Goal: Book appointment/travel/reservation

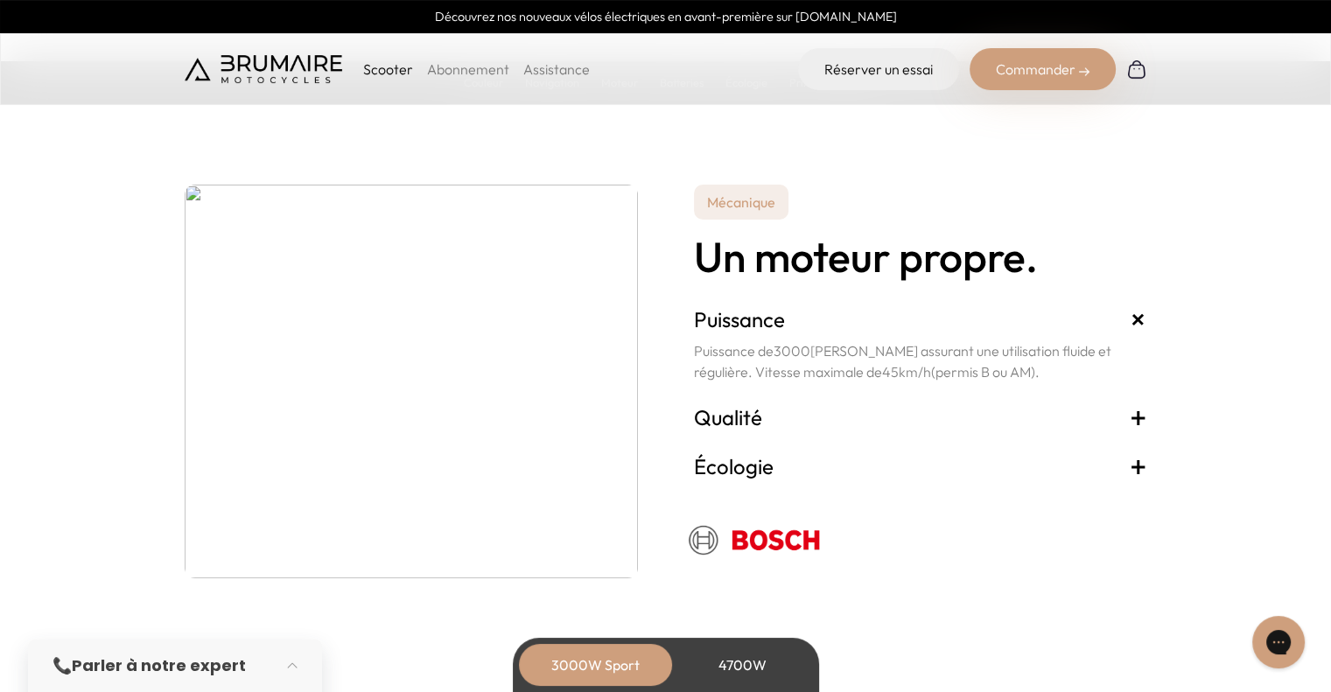
scroll to position [3010, 0]
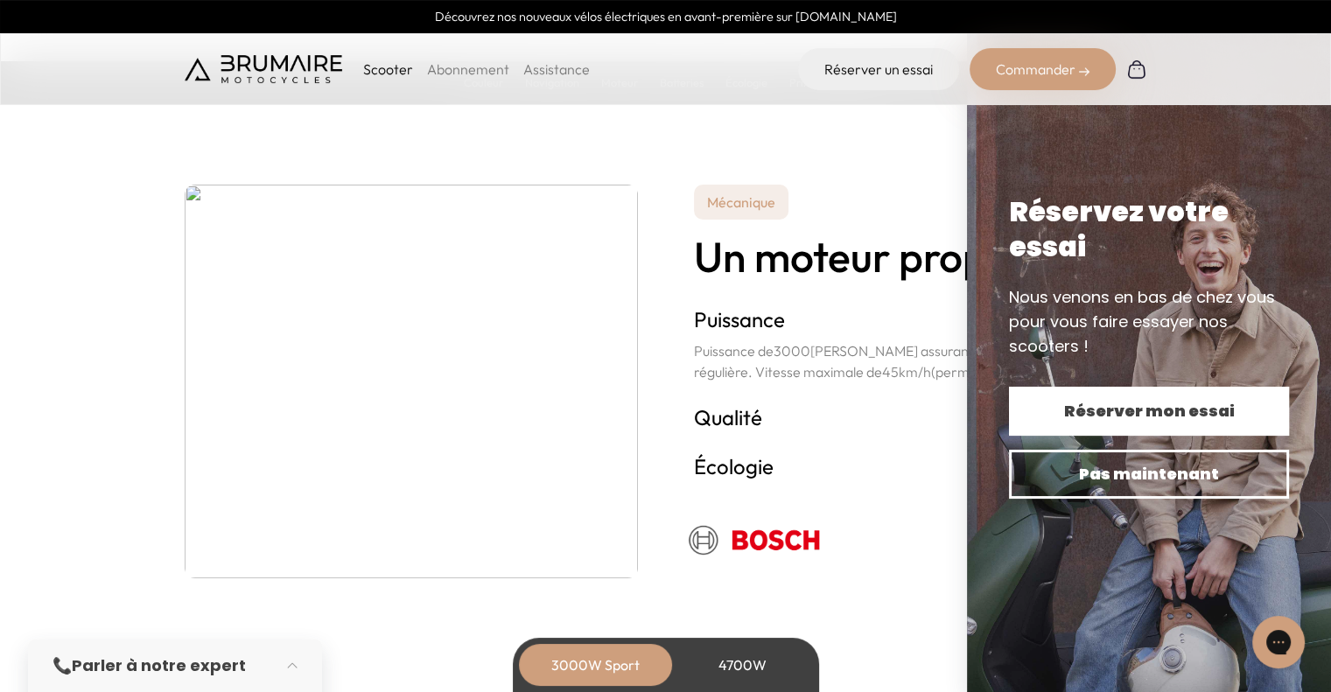
click at [1041, 397] on button "Réserver mon essai" at bounding box center [1149, 411] width 280 height 49
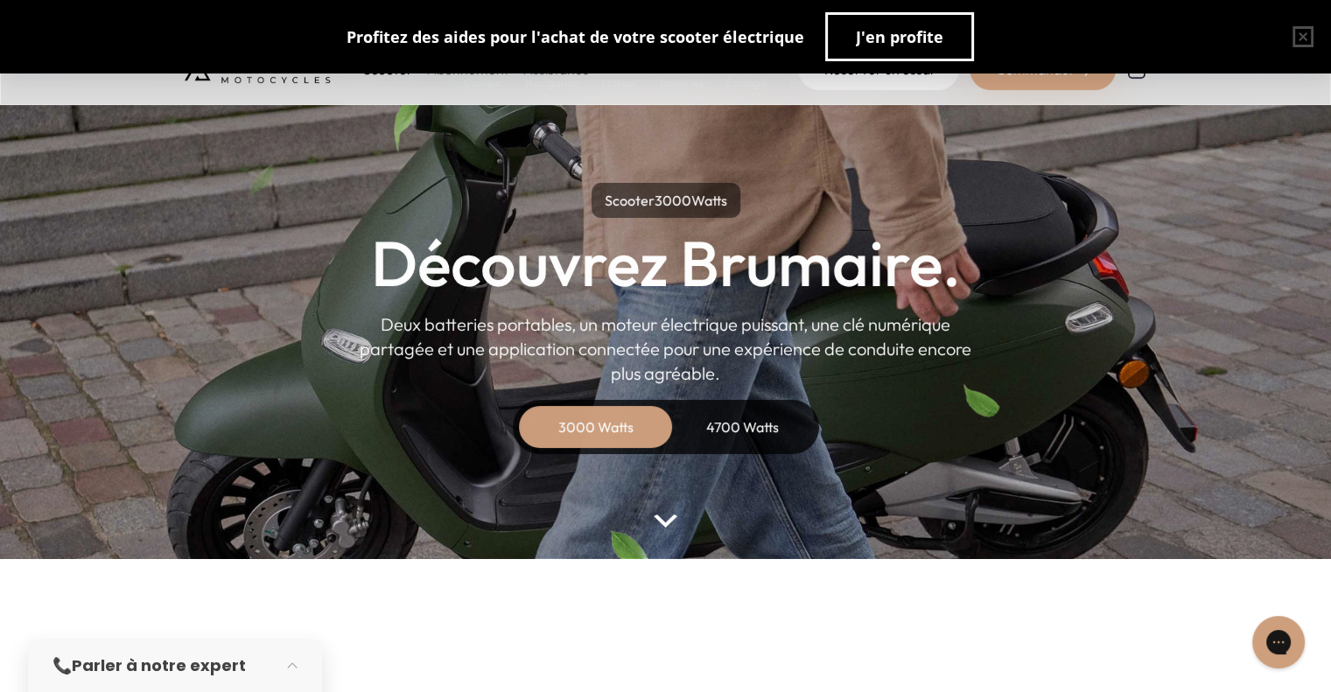
scroll to position [0, 0]
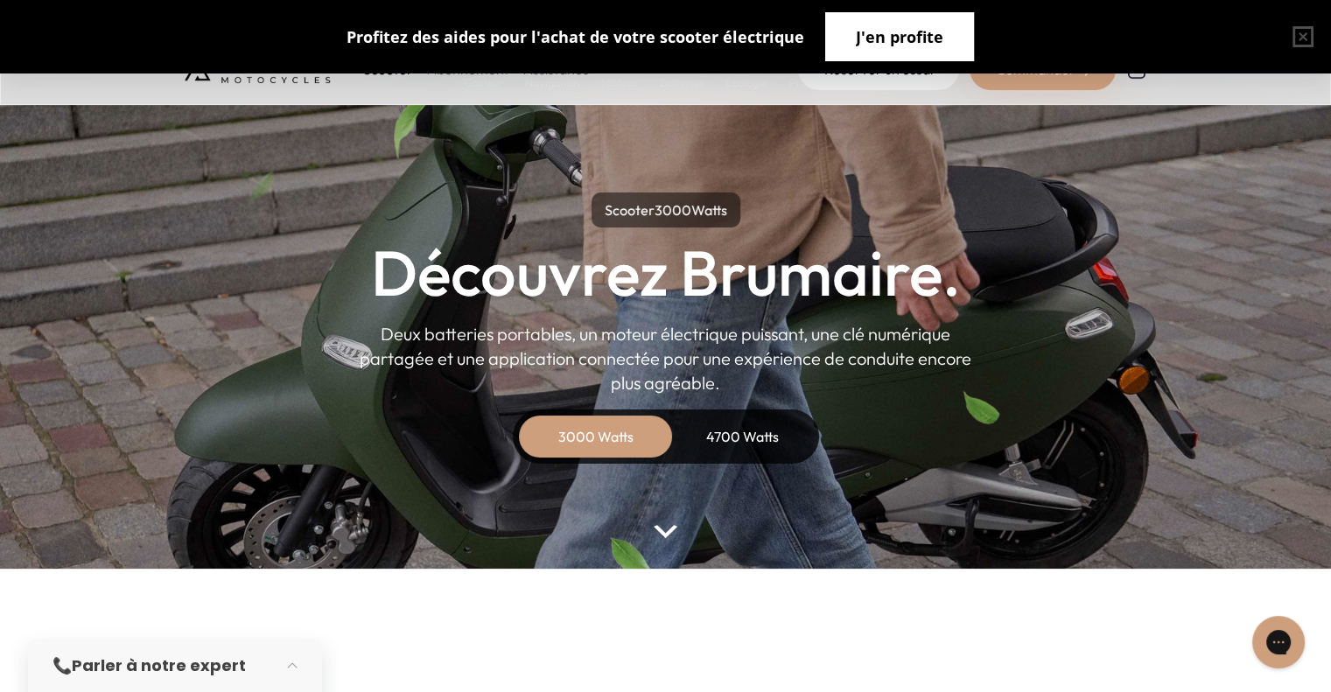
click at [916, 37] on span "J'en profite" at bounding box center [899, 36] width 87 height 24
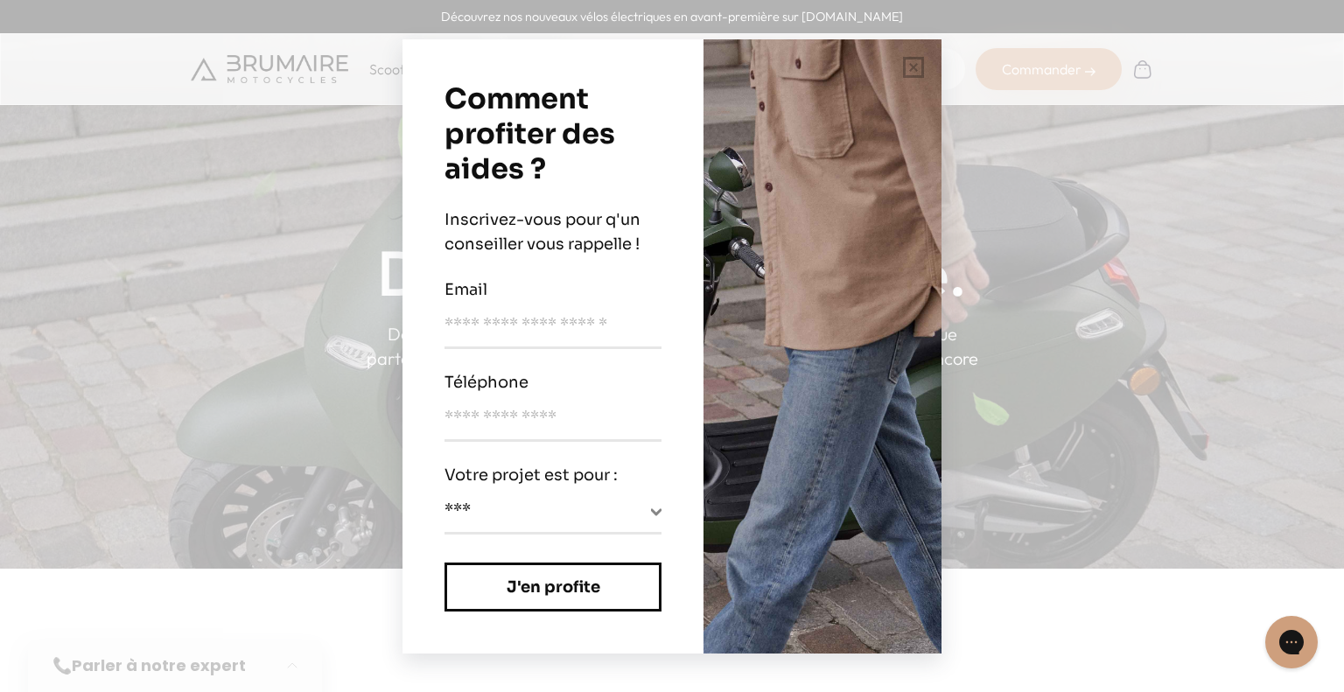
click at [1091, 437] on div "**********" at bounding box center [672, 346] width 1344 height 692
click at [910, 73] on button "button" at bounding box center [913, 67] width 56 height 56
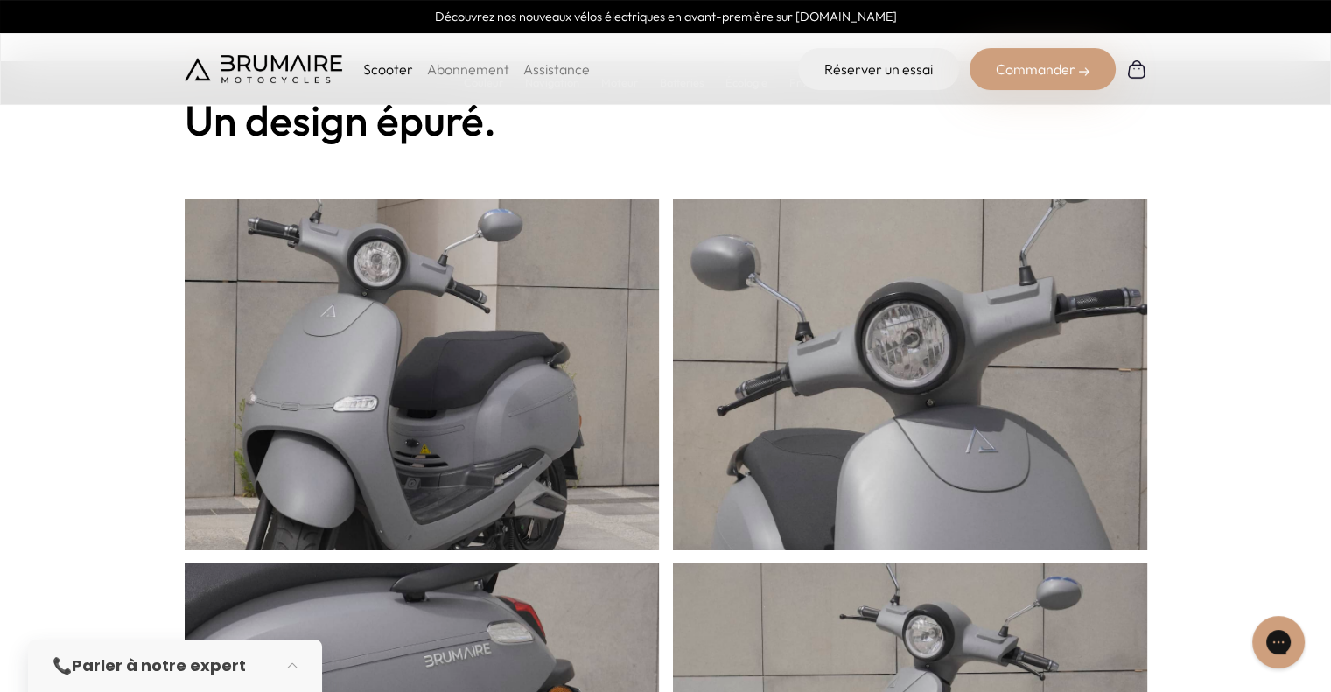
scroll to position [483, 0]
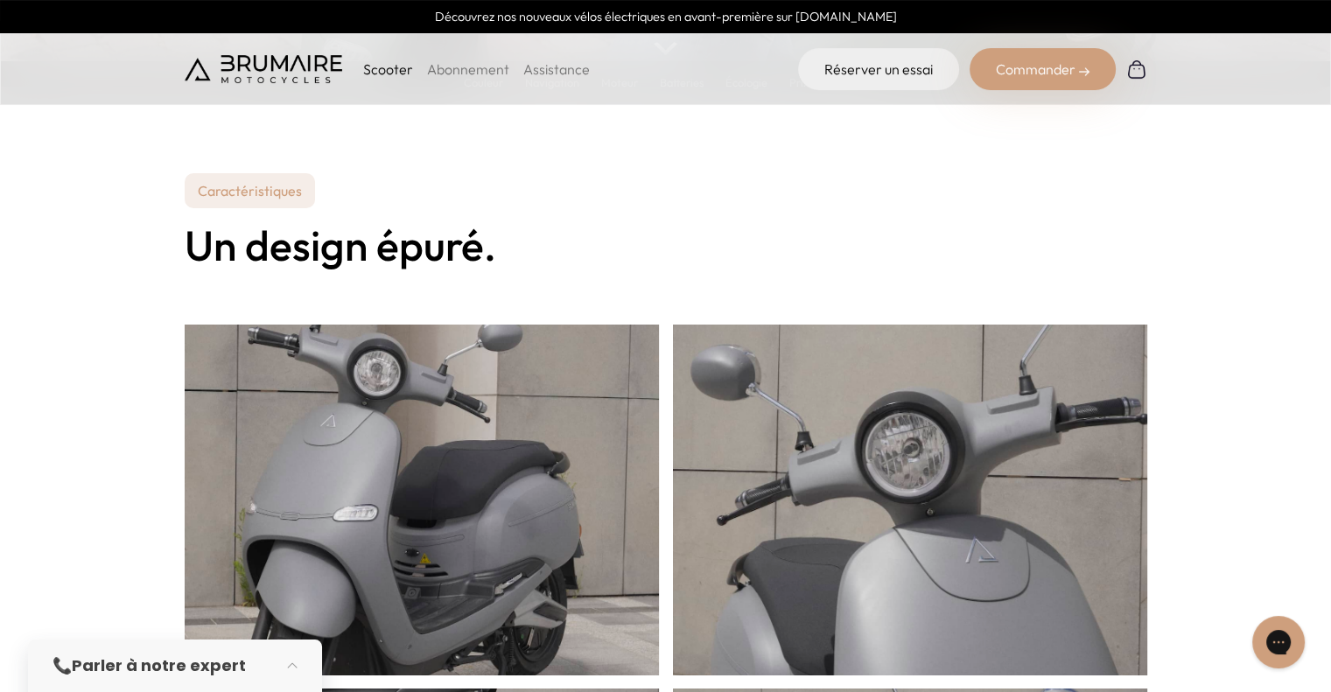
click at [466, 66] on link "Abonnement" at bounding box center [468, 68] width 82 height 17
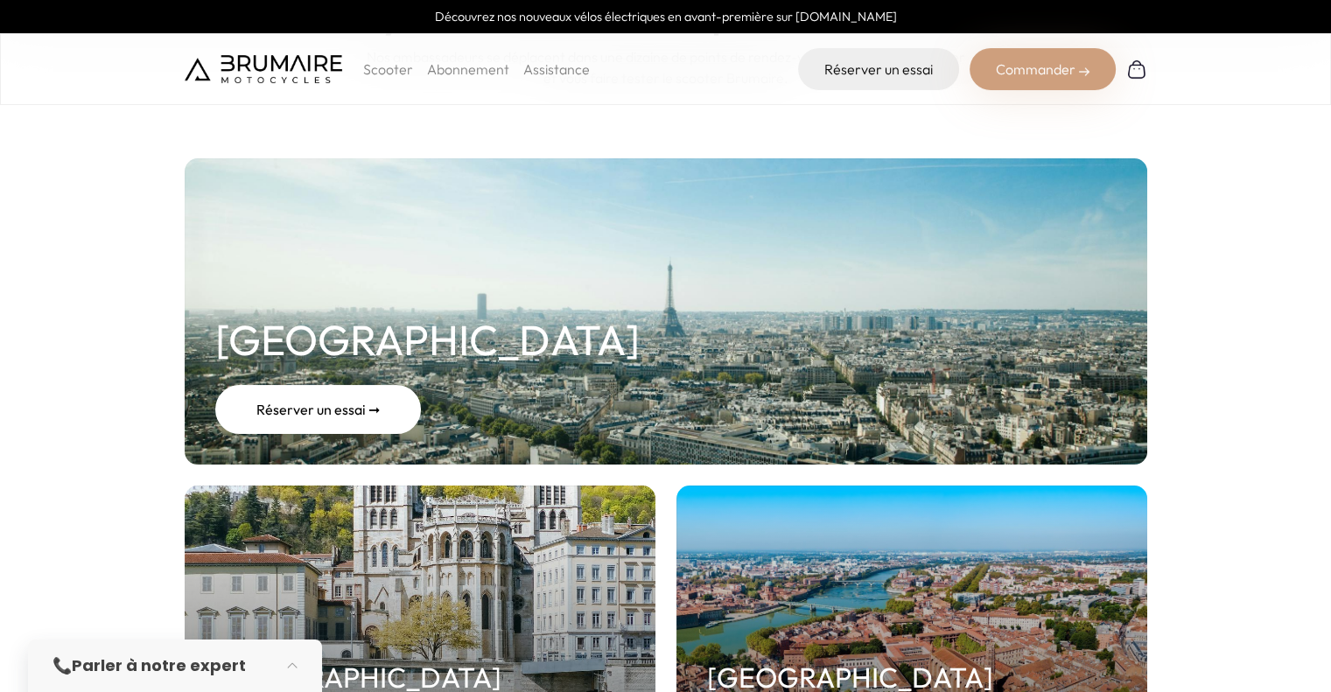
scroll to position [171, 0]
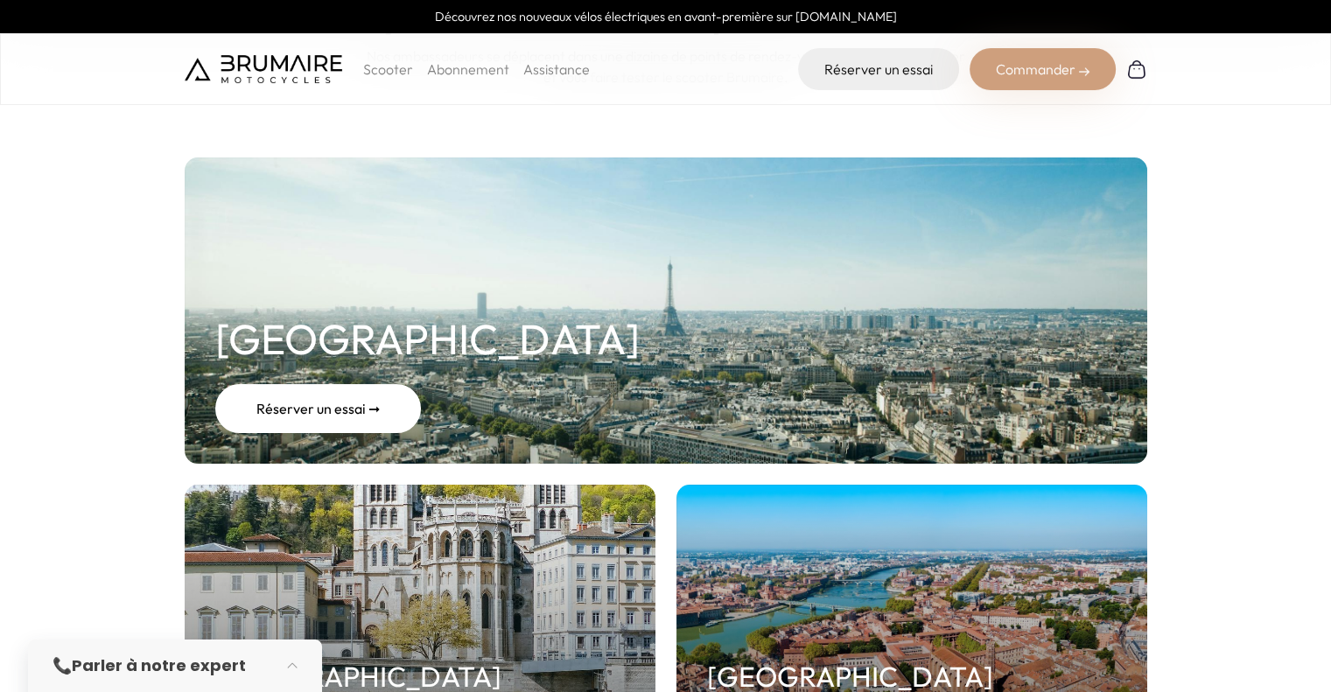
click at [260, 411] on div "Réserver un essai ➞" at bounding box center [318, 408] width 206 height 49
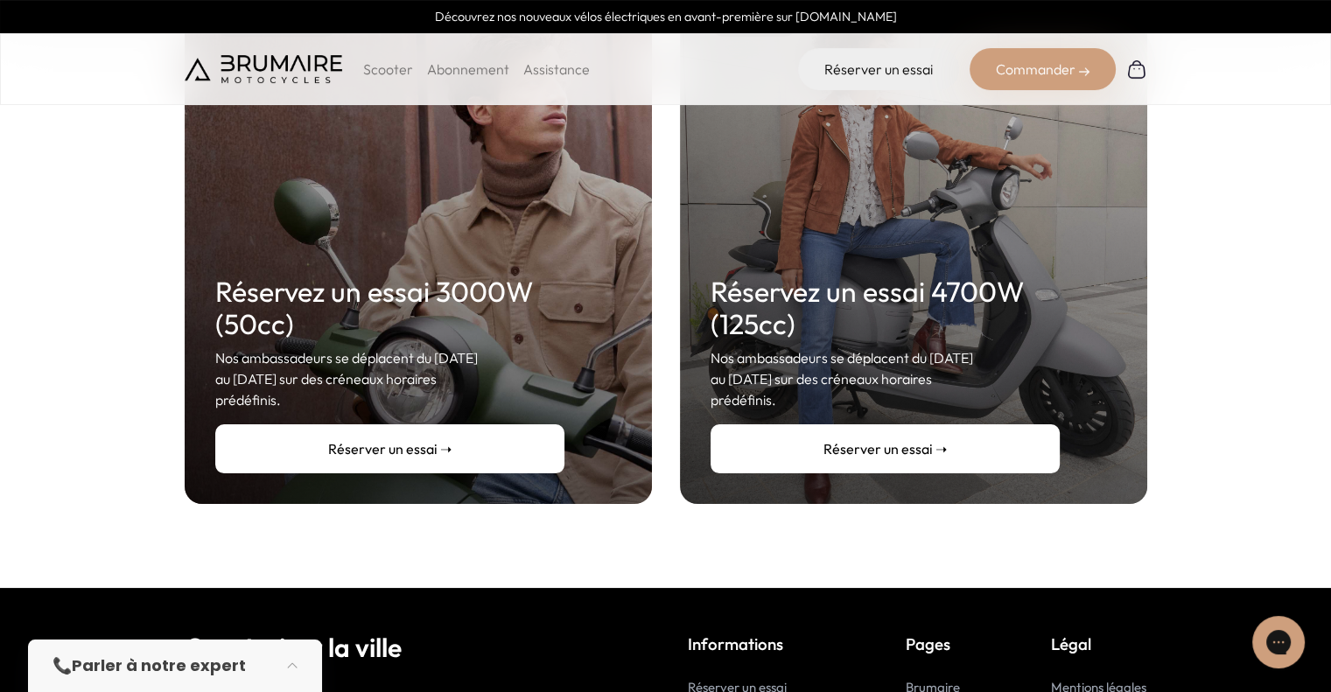
click at [507, 276] on h2 "Réservez un essai 3000W (50cc)" at bounding box center [389, 308] width 349 height 65
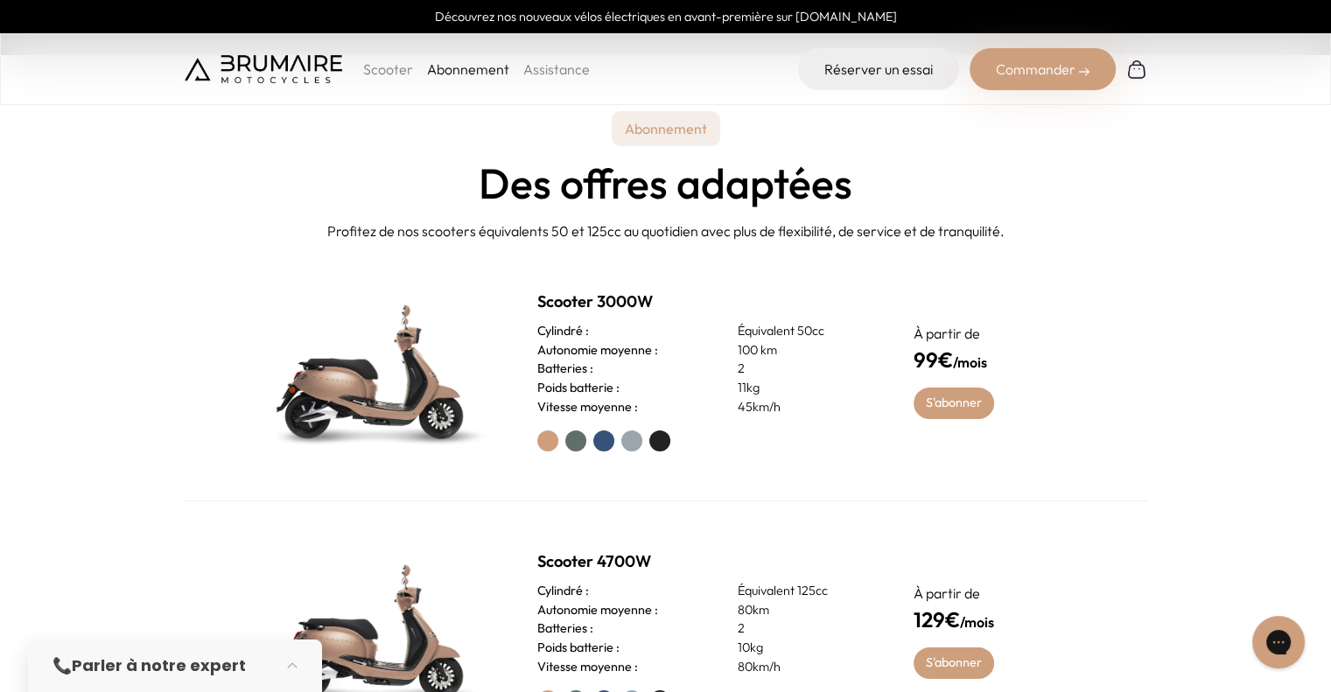
scroll to position [754, 0]
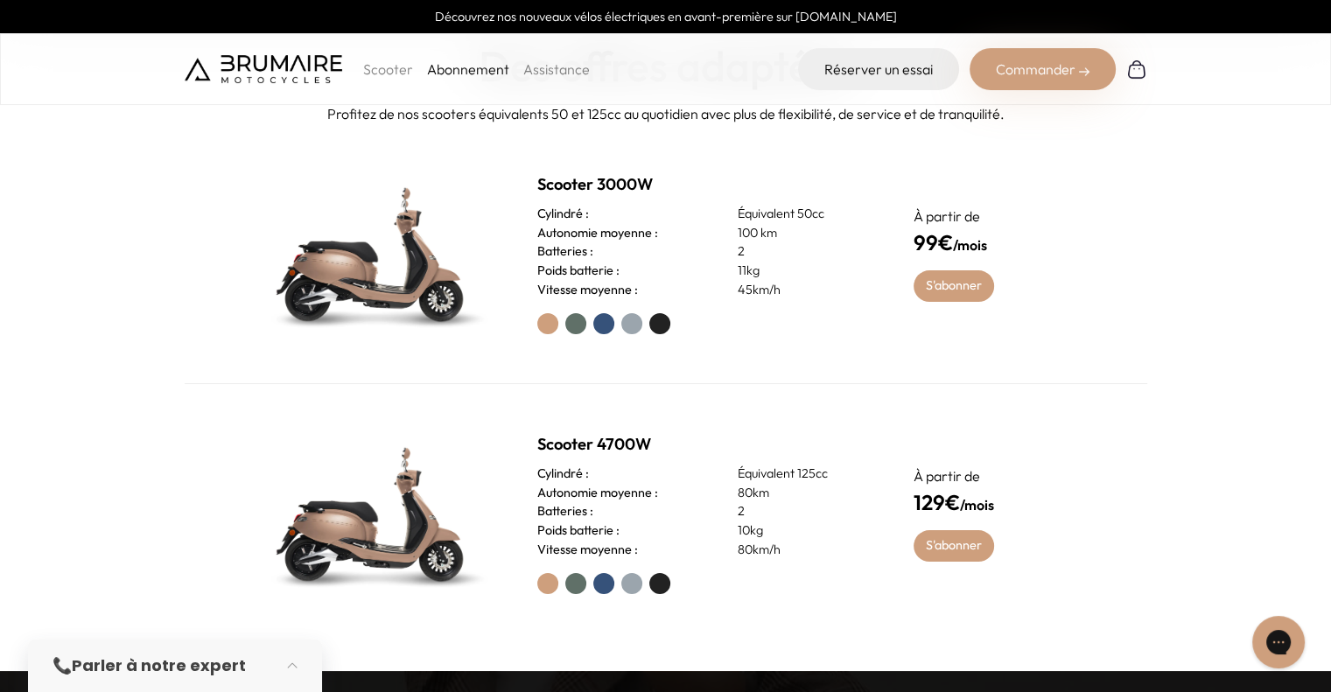
click at [388, 76] on p "Scooter" at bounding box center [388, 69] width 50 height 21
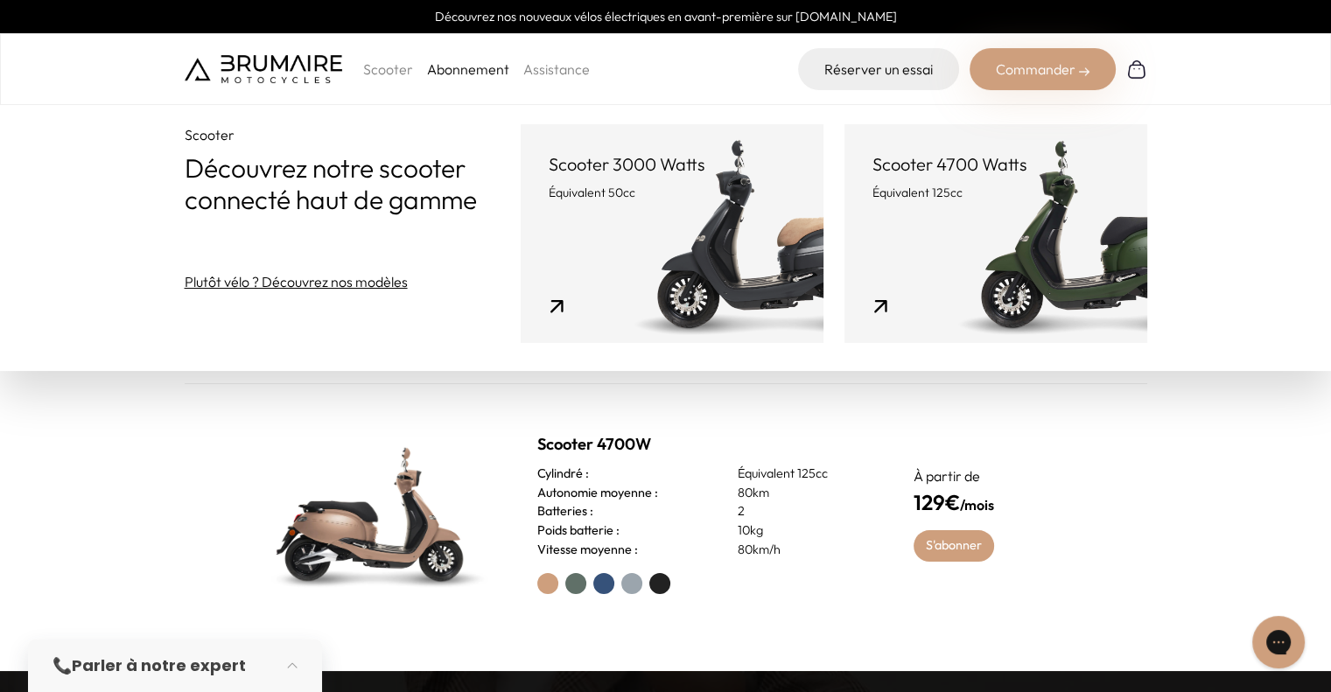
click at [561, 248] on link "Scooter 3000 Watts Équivalent 50cc" at bounding box center [672, 233] width 303 height 219
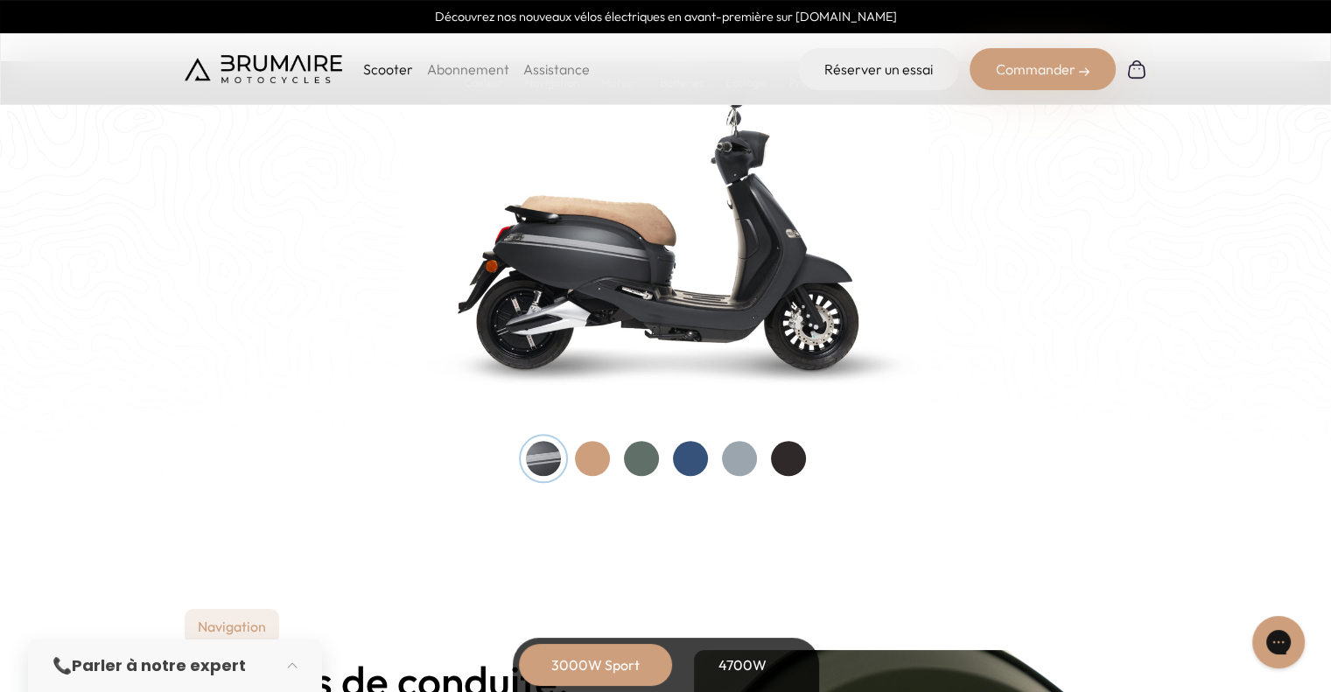
scroll to position [1850, 0]
click at [650, 458] on div at bounding box center [641, 459] width 35 height 35
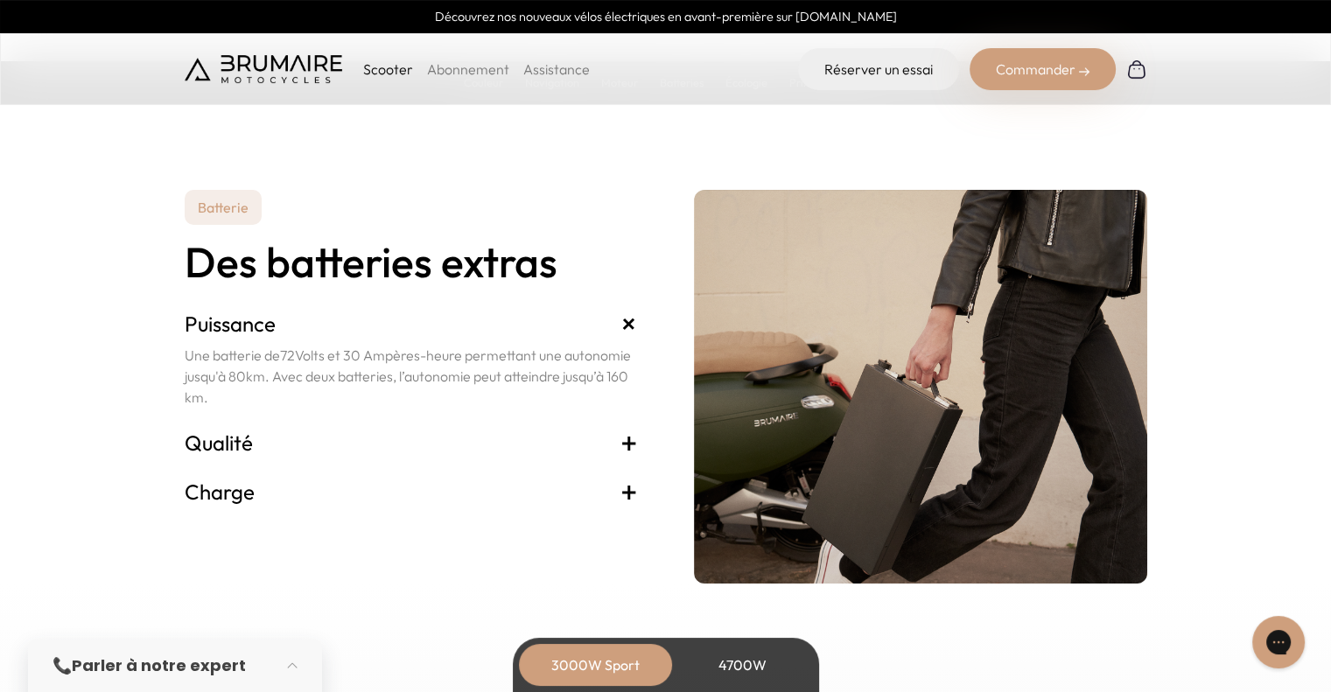
scroll to position [3571, 0]
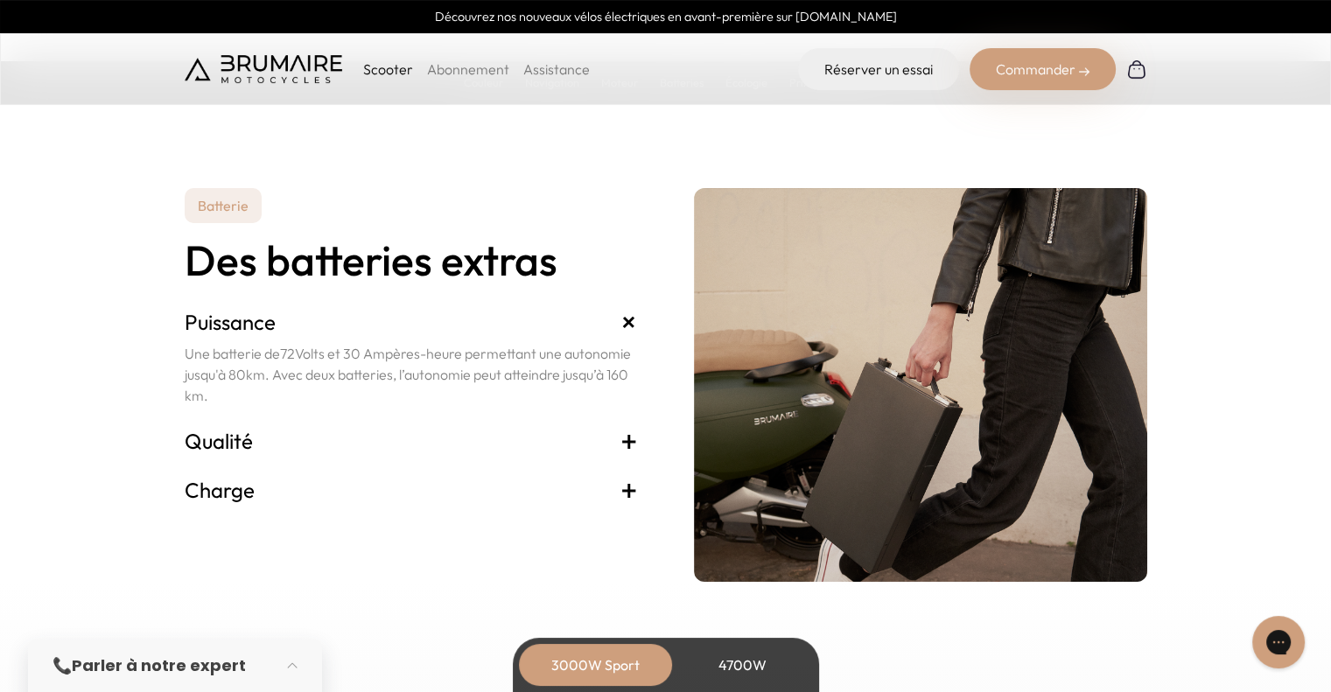
click at [623, 444] on span "+" at bounding box center [628, 441] width 17 height 28
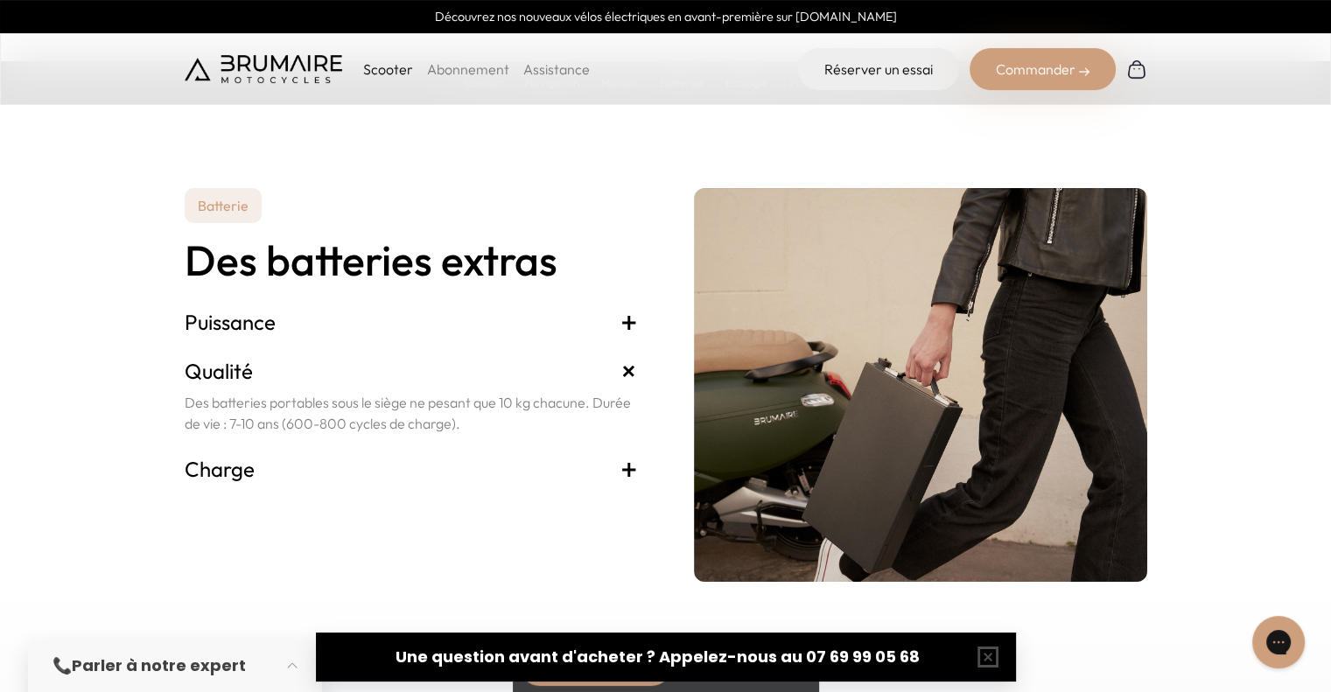
click at [631, 472] on span "+" at bounding box center [628, 469] width 17 height 28
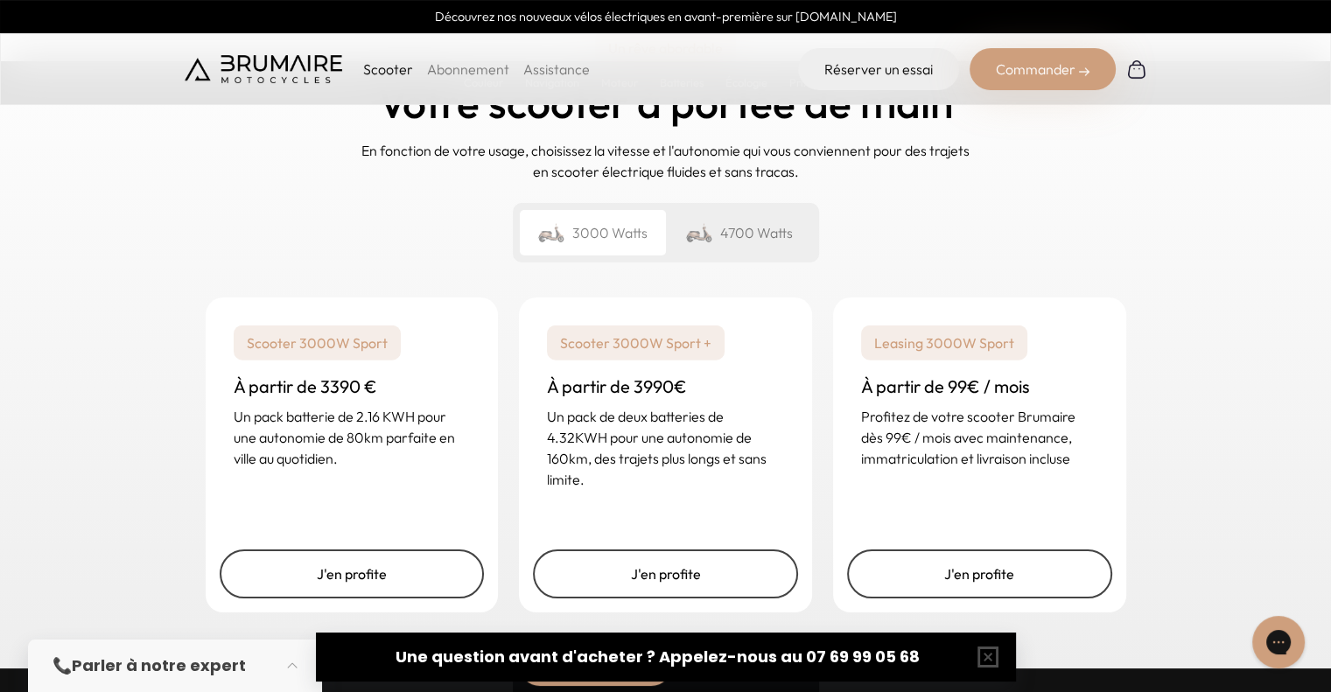
scroll to position [4172, 0]
